Goal: Find specific page/section: Find specific page/section

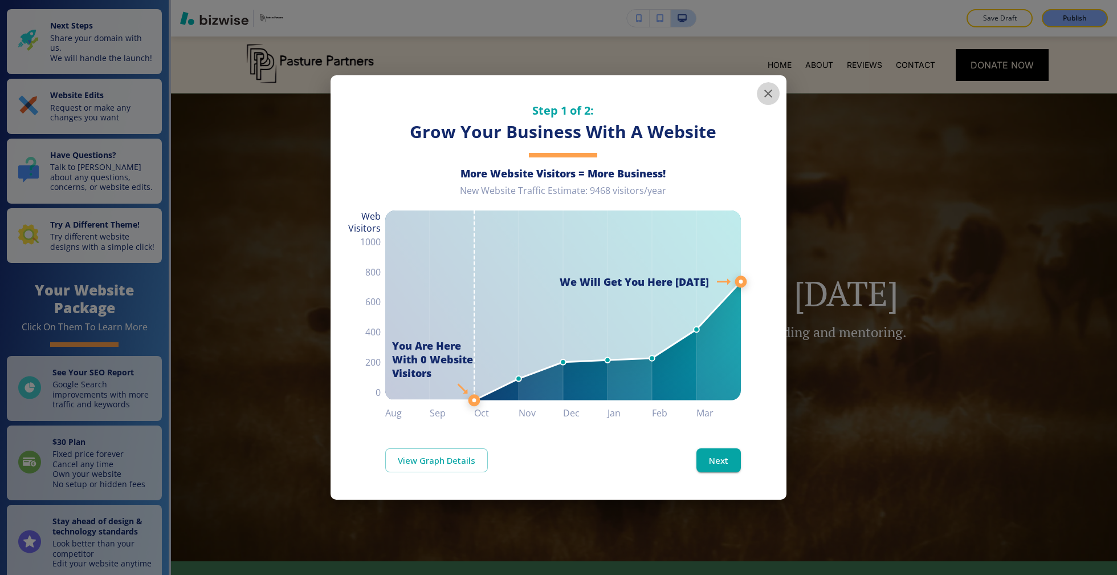
click at [768, 95] on icon "button" at bounding box center [769, 94] width 14 height 14
